Goal: Check status: Check status

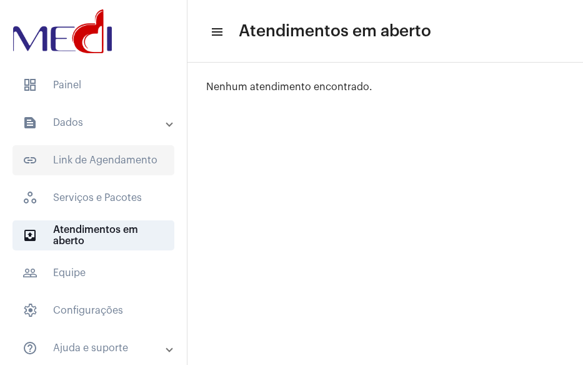
scroll to position [43, 0]
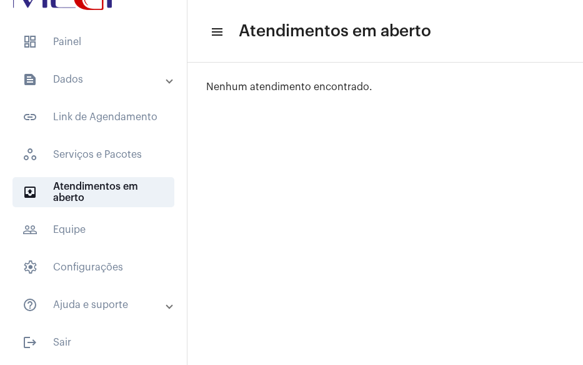
click at [91, 76] on mat-panel-title "text_snippet_outlined Dados" at bounding box center [95, 79] width 144 height 15
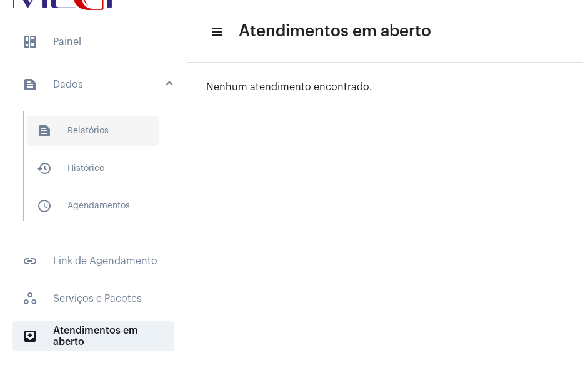
click at [70, 134] on span "text_snippet_outlined Relatórios" at bounding box center [93, 131] width 132 height 30
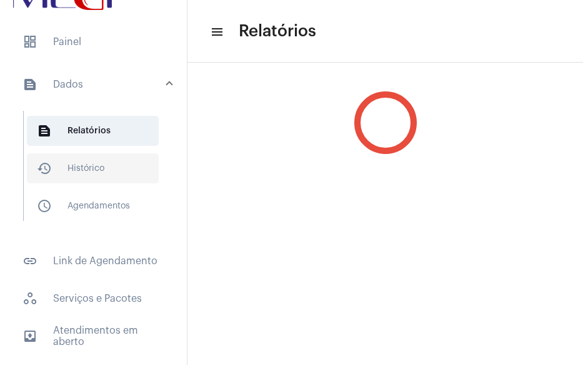
click at [74, 171] on span "history_outlined Histórico" at bounding box center [93, 168] width 132 height 30
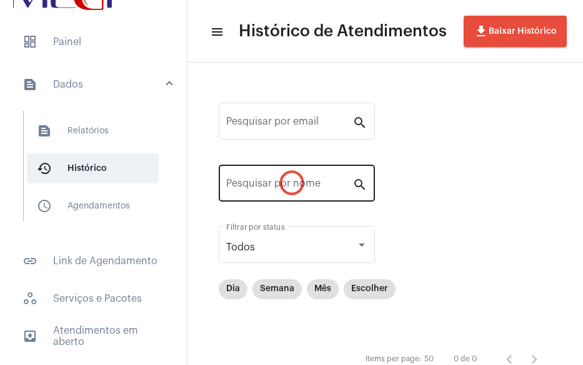
click at [278, 187] on input "Pesquisar por nome" at bounding box center [289, 185] width 126 height 11
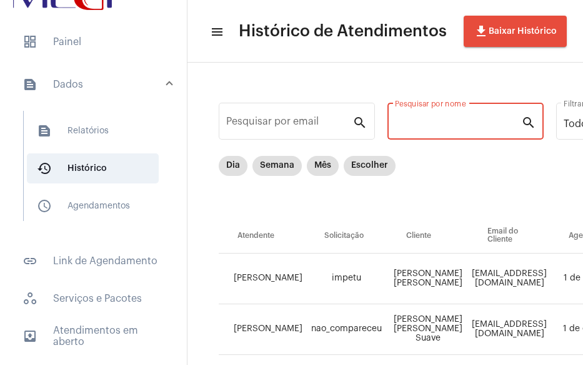
paste input "[PERSON_NAME]"
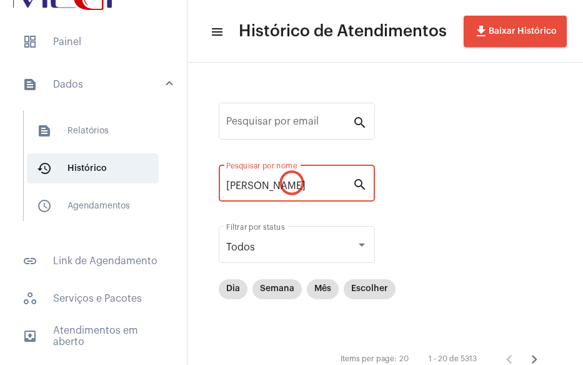
type input "[PERSON_NAME]"
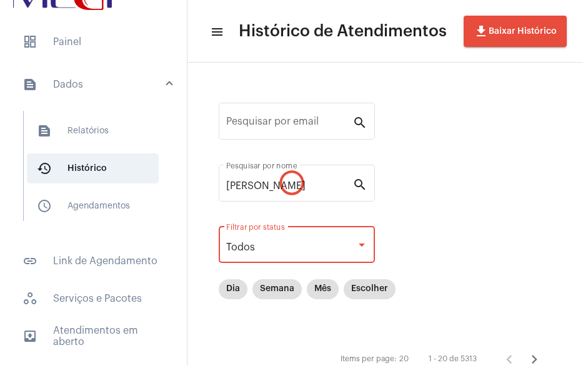
click at [278, 248] on div "Todos" at bounding box center [291, 246] width 130 height 11
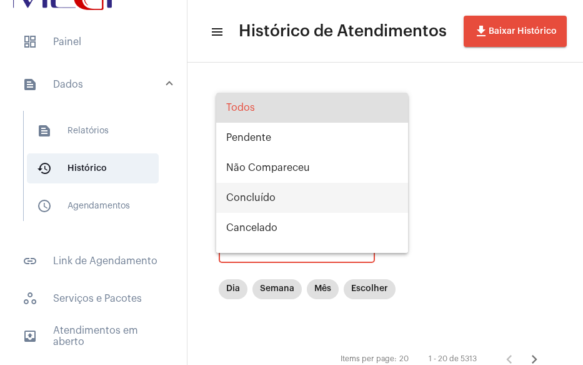
click at [288, 200] on span "Concluído" at bounding box center [312, 198] width 172 height 30
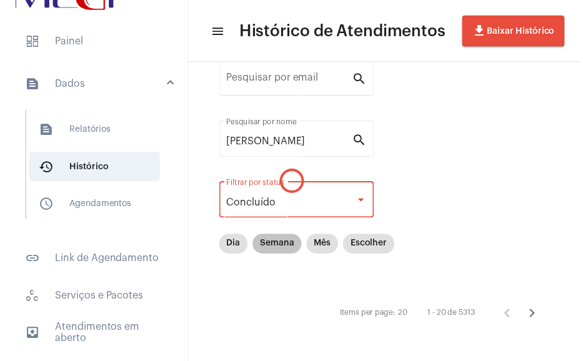
scroll to position [15, 0]
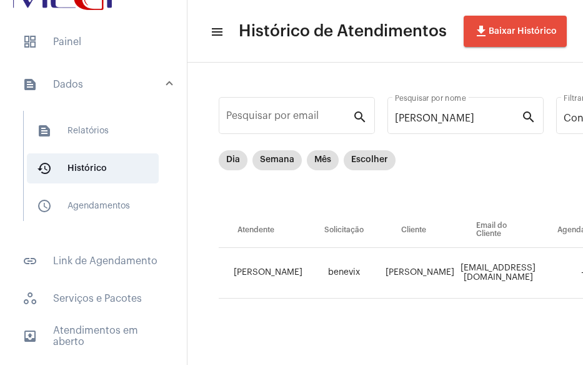
drag, startPoint x: 243, startPoint y: 354, endPoint x: 452, endPoint y: 345, distance: 209.1
click at [482, 345] on div "Pesquisar por email search [PERSON_NAME] por nome search Concluído Filtrar por …" at bounding box center [386, 211] width 396 height 308
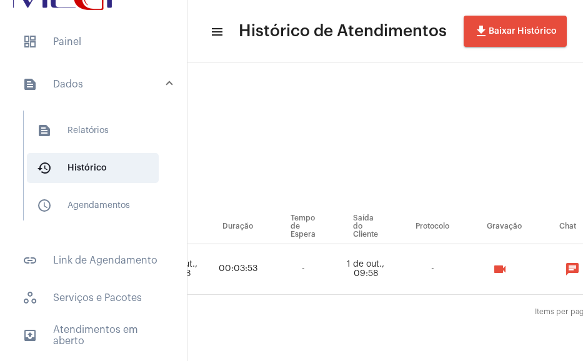
scroll to position [15, 743]
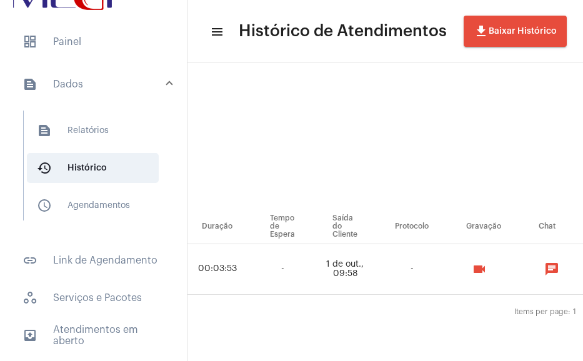
click at [492, 265] on button "videocam" at bounding box center [479, 269] width 25 height 25
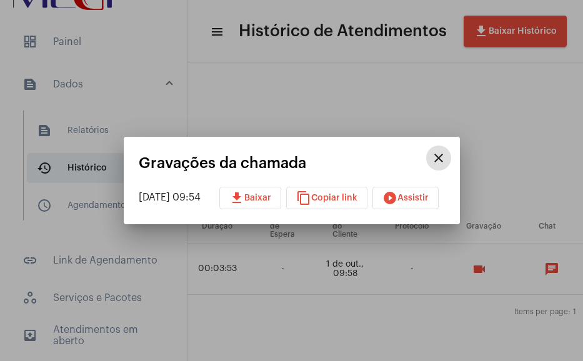
click at [420, 203] on button "play_circle_filled Assistir" at bounding box center [406, 198] width 66 height 23
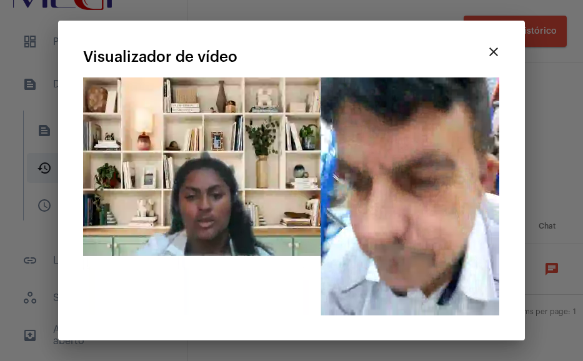
click at [279, 191] on video "Seu navegador não suporta a reprodução deste vídeo." at bounding box center [291, 197] width 416 height 238
